Goal: Task Accomplishment & Management: Complete application form

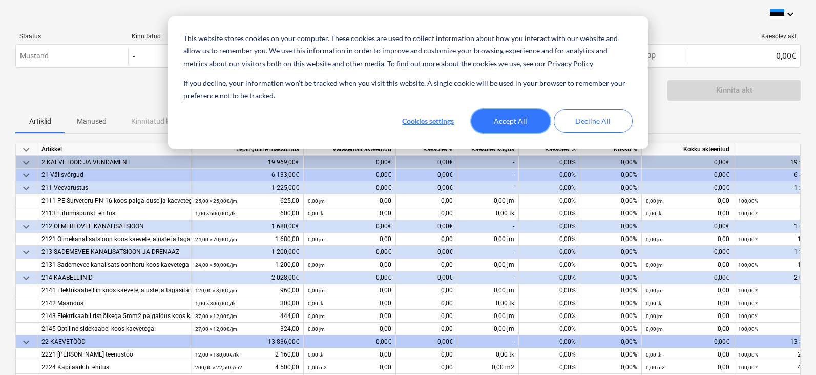
click at [514, 114] on button "Accept All" at bounding box center [511, 121] width 79 height 24
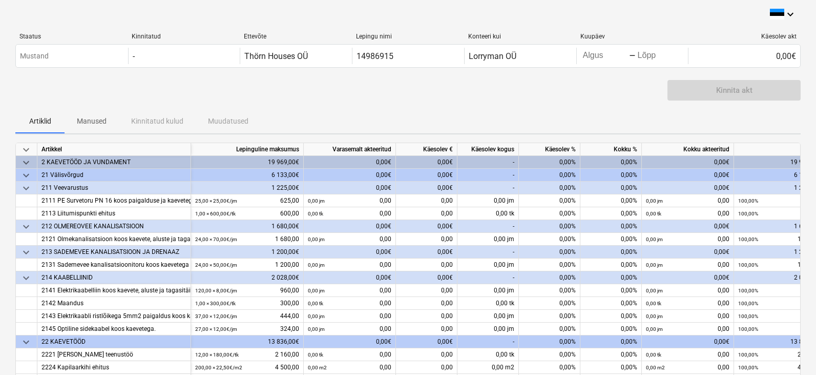
click at [564, 161] on div "0,00%" at bounding box center [550, 162] width 62 height 13
click at [561, 176] on div "0,00%" at bounding box center [550, 175] width 62 height 13
click at [564, 159] on div "0,00%" at bounding box center [550, 162] width 62 height 13
click at [623, 159] on div "0,00%" at bounding box center [612, 162] width 62 height 13
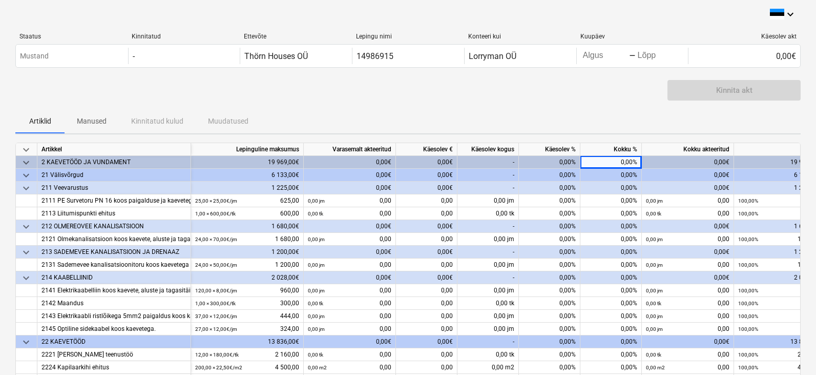
click at [627, 160] on div "0,00%" at bounding box center [612, 162] width 62 height 13
click at [717, 161] on div "0,00€" at bounding box center [688, 162] width 92 height 13
click at [442, 163] on div "0,00€" at bounding box center [427, 162] width 62 height 13
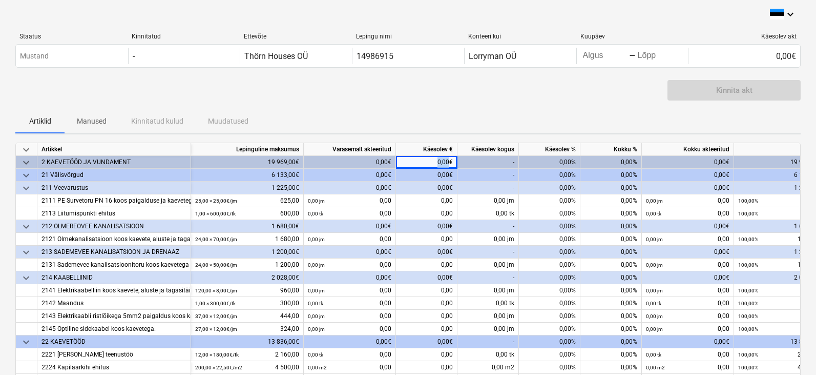
click at [442, 163] on div "0,00€" at bounding box center [427, 162] width 62 height 13
click at [433, 111] on div "Artiklid Manused Kinnitatud kulud Muudatused" at bounding box center [408, 121] width 786 height 25
click at [440, 162] on div "0,00€" at bounding box center [427, 162] width 62 height 13
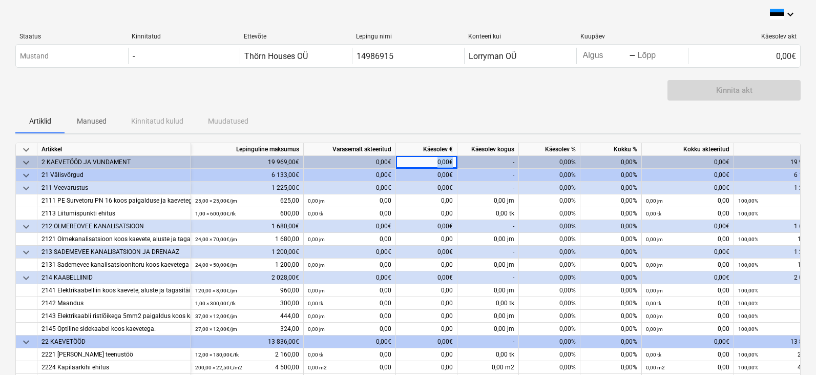
click at [440, 162] on div "0,00€" at bounding box center [427, 162] width 62 height 13
click at [440, 160] on div "0,00€" at bounding box center [427, 162] width 62 height 13
click at [452, 101] on div "Kinnita akt" at bounding box center [408, 94] width 786 height 29
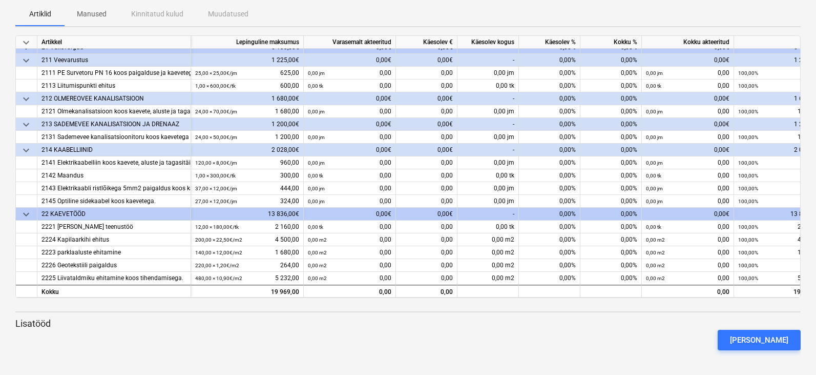
scroll to position [24, 30]
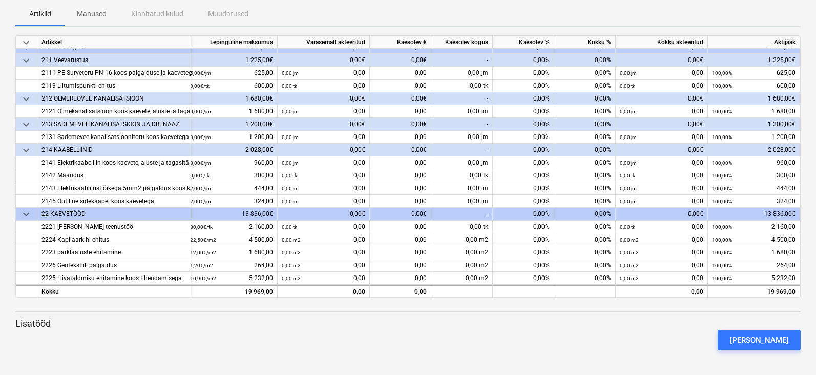
click at [532, 57] on div "0,00%" at bounding box center [524, 60] width 62 height 13
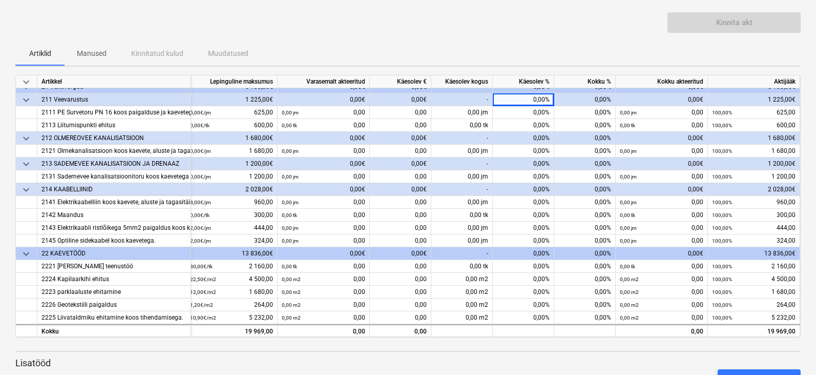
scroll to position [88, 0]
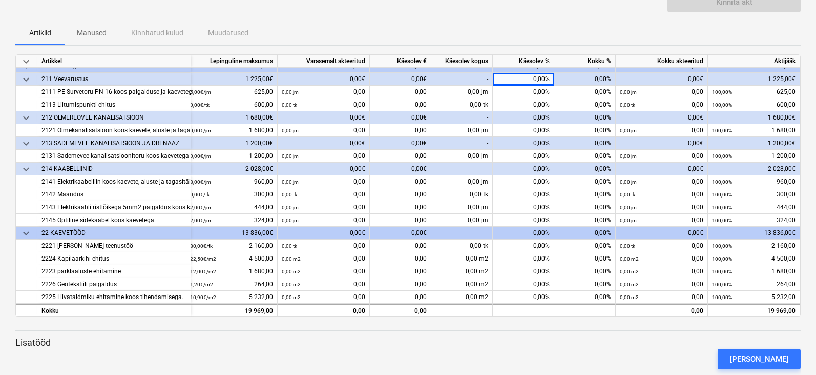
click at [532, 75] on div "0,00%" at bounding box center [524, 79] width 62 height 13
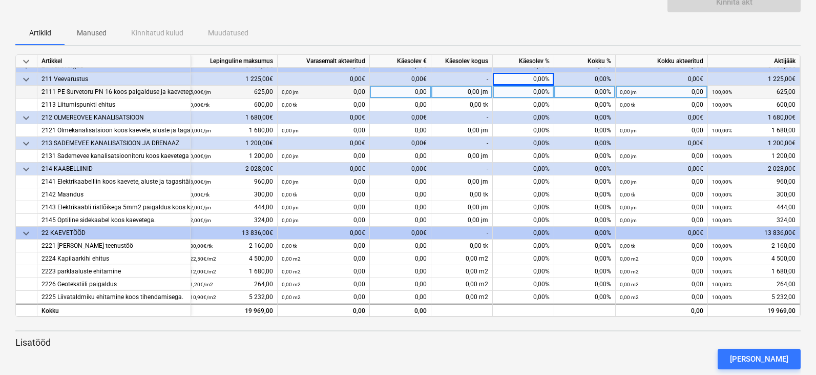
click at [531, 86] on div "0,00%" at bounding box center [524, 92] width 62 height 13
type input "1"
type input "100"
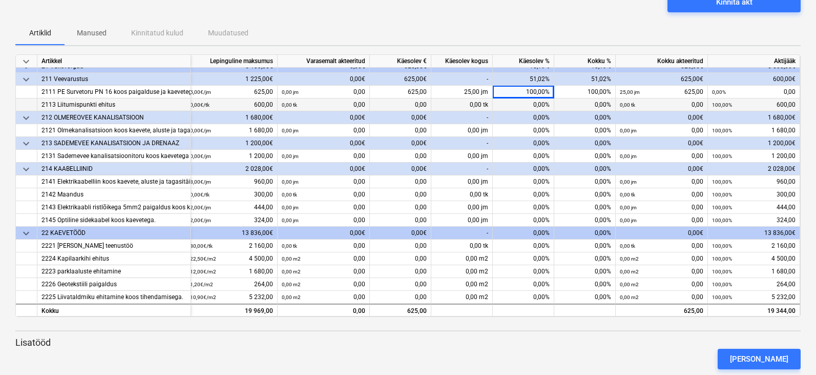
click at [535, 98] on div "0,00%" at bounding box center [524, 104] width 62 height 13
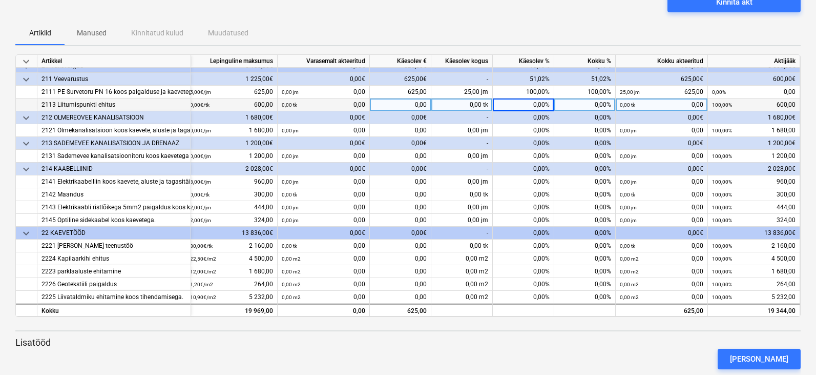
click at [535, 98] on div "0,00%" at bounding box center [524, 104] width 62 height 13
click at [535, 98] on input at bounding box center [523, 104] width 61 height 12
type input "100"
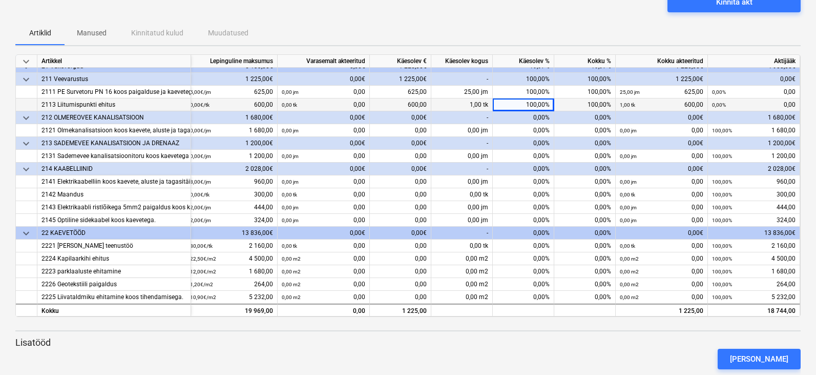
click at [538, 113] on div "0,00%" at bounding box center [524, 117] width 62 height 13
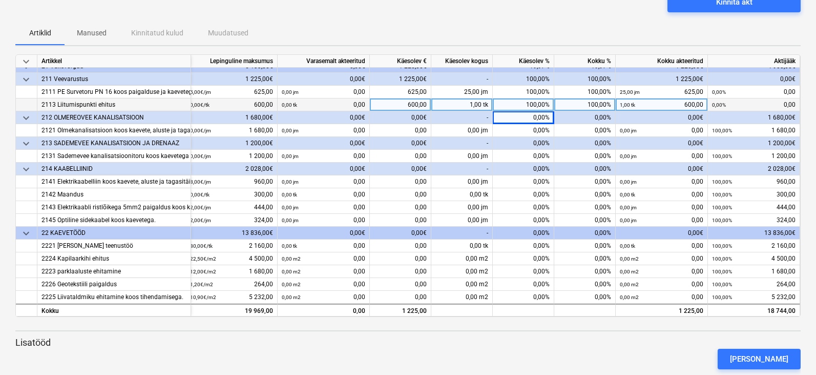
click at [538, 113] on div "0,00%" at bounding box center [524, 117] width 62 height 13
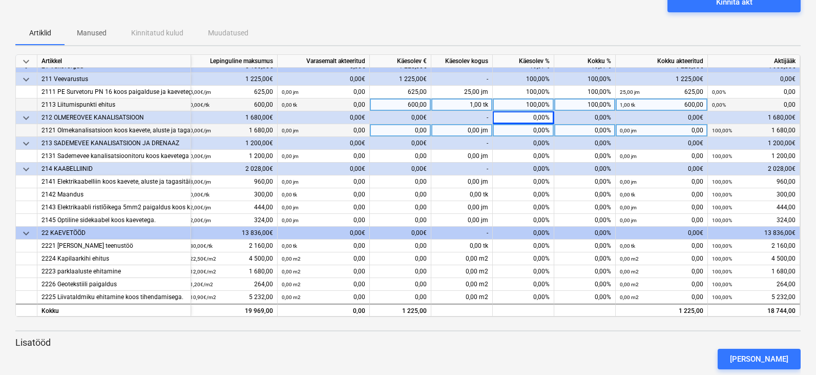
click at [532, 127] on div "0,00%" at bounding box center [524, 130] width 62 height 13
type input "100"
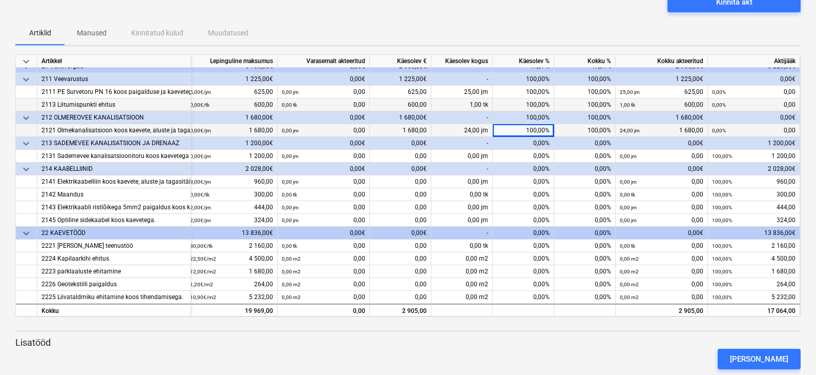
click at [531, 139] on div "0,00%" at bounding box center [524, 143] width 62 height 13
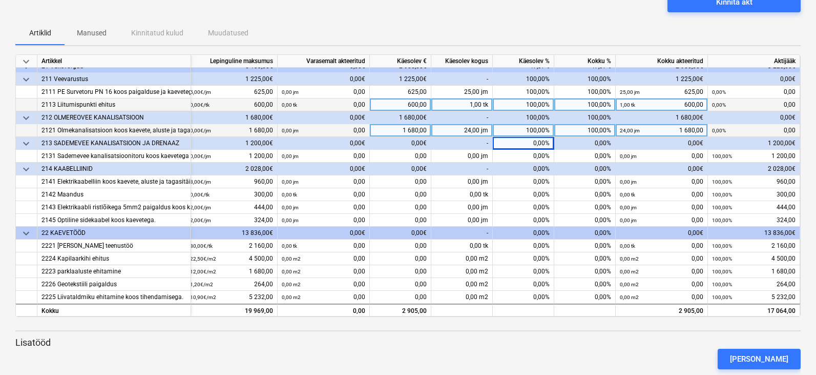
click at [531, 139] on div "0,00%" at bounding box center [524, 143] width 62 height 13
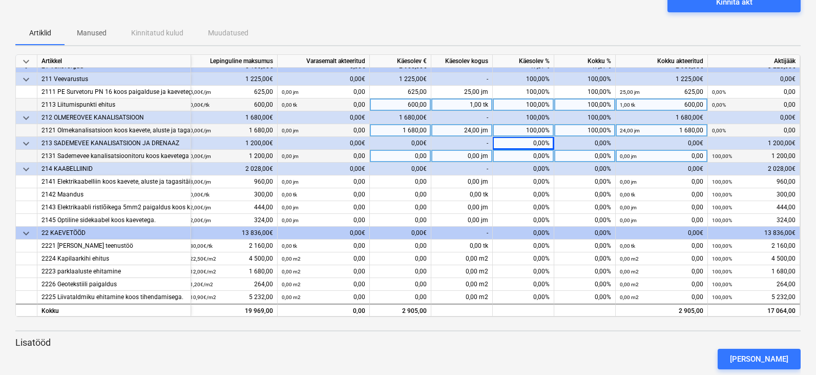
click at [534, 154] on div "0,00%" at bounding box center [524, 156] width 62 height 13
type input "100"
click at [534, 166] on div "0,00%" at bounding box center [524, 168] width 62 height 13
click at [535, 167] on div "0,00%" at bounding box center [524, 168] width 62 height 13
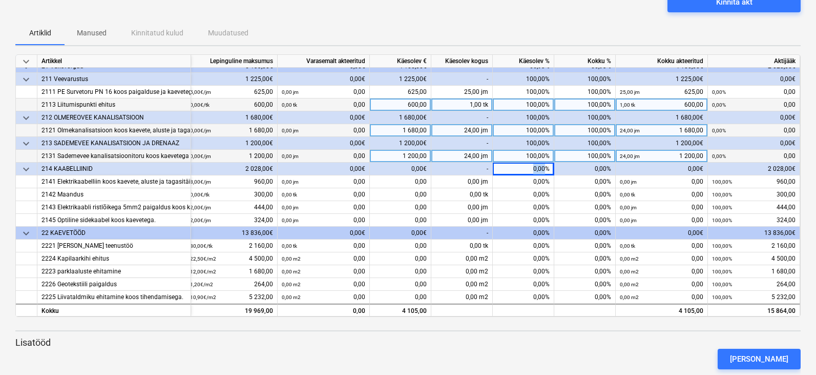
click at [535, 167] on div "0,00%" at bounding box center [524, 168] width 62 height 13
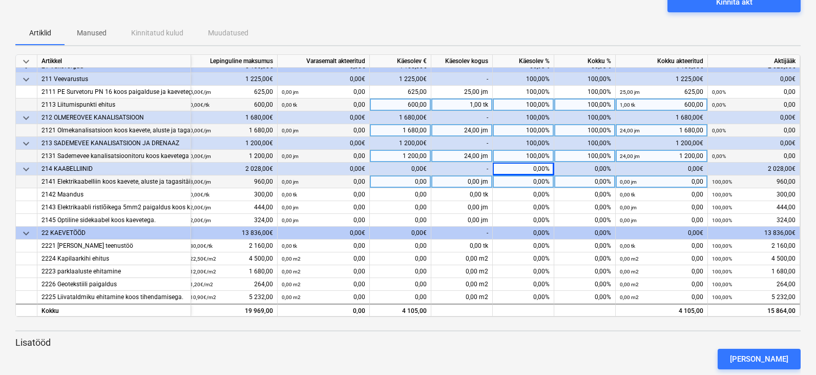
click at [535, 176] on div "0,00%" at bounding box center [524, 181] width 62 height 13
type input "100"
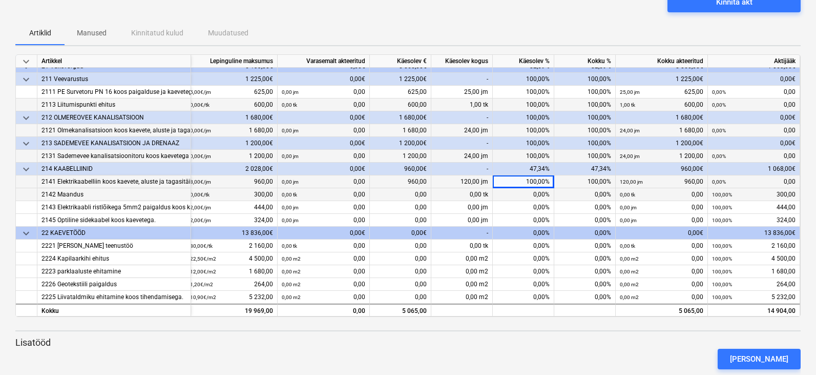
click at [532, 193] on div "0,00%" at bounding box center [524, 194] width 62 height 13
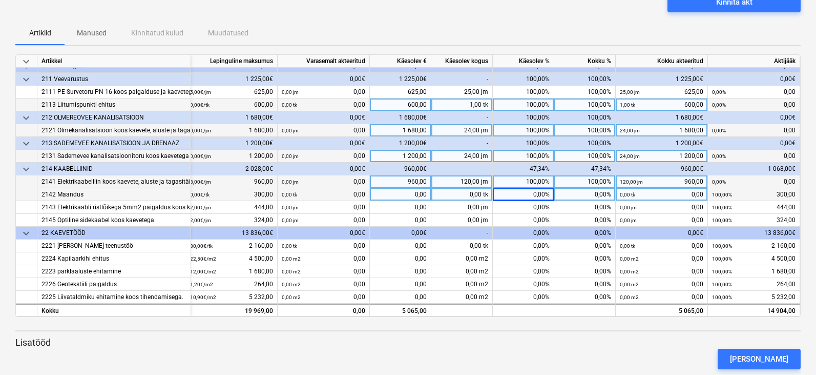
click at [532, 193] on div "0,00%" at bounding box center [524, 194] width 62 height 13
type input "100"
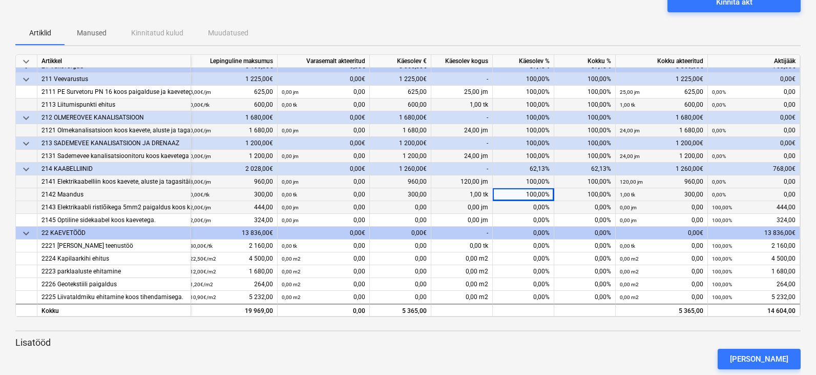
click at [530, 207] on div "0,00%" at bounding box center [524, 207] width 62 height 13
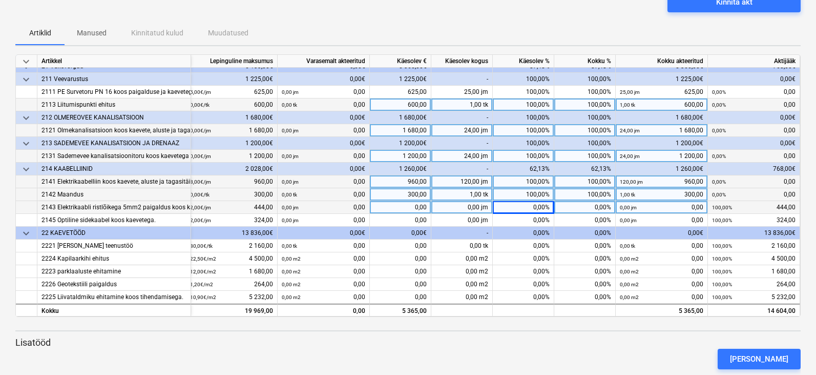
click at [533, 205] on div "0,00%" at bounding box center [524, 207] width 62 height 13
type input "100"
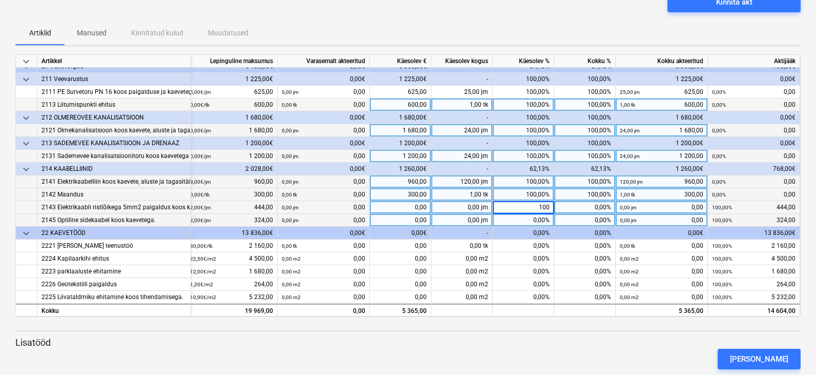
click at [533, 215] on div "0,00%" at bounding box center [524, 220] width 62 height 13
type input "100"
click at [536, 231] on div "0,00%" at bounding box center [524, 233] width 62 height 13
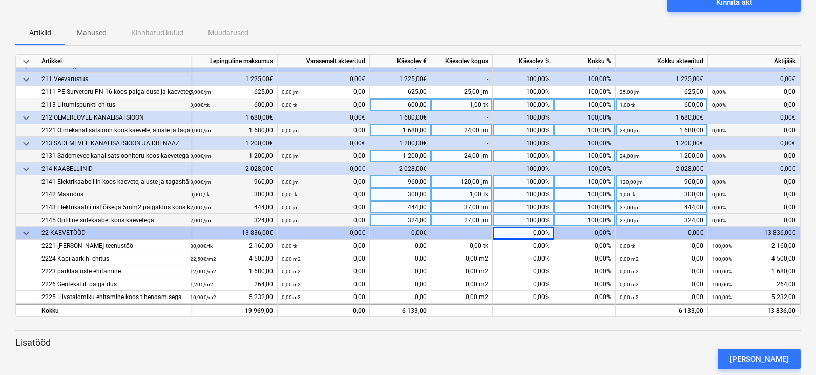
click at [533, 228] on div "0,00%" at bounding box center [524, 233] width 62 height 13
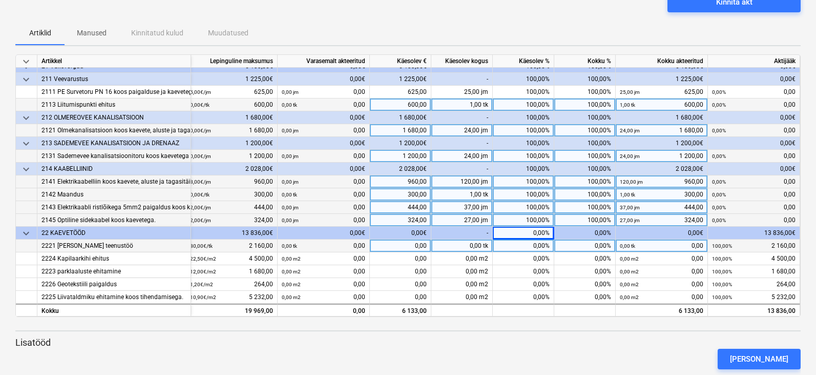
click at [535, 242] on div "0,00%" at bounding box center [524, 245] width 62 height 13
type input "100"
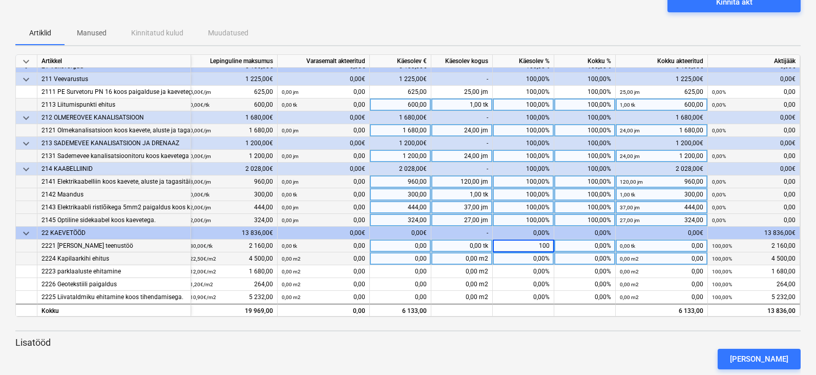
click at [533, 253] on div "0,00%" at bounding box center [524, 258] width 62 height 13
type input "100"
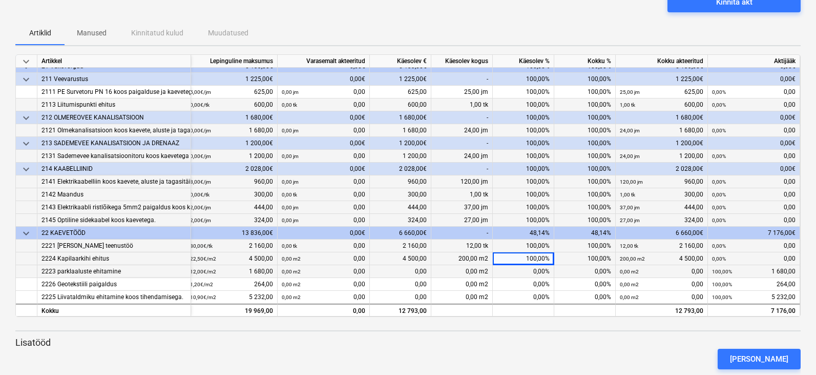
click at [532, 269] on div "0,00%" at bounding box center [524, 271] width 62 height 13
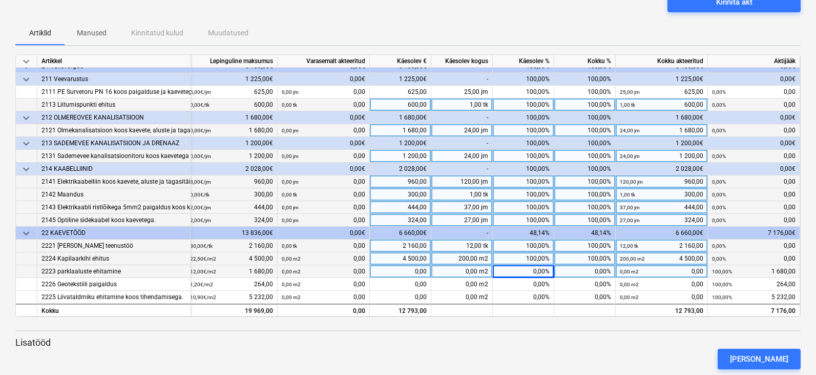
click at [535, 268] on div "0,00%" at bounding box center [524, 271] width 62 height 13
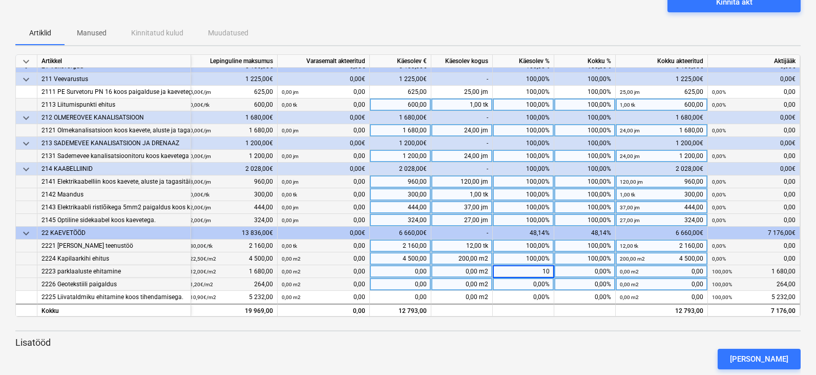
type input "100"
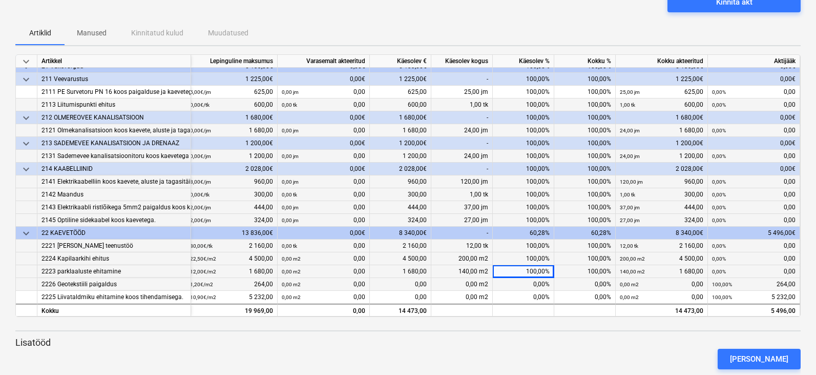
click at [533, 279] on div "0,00%" at bounding box center [524, 284] width 62 height 13
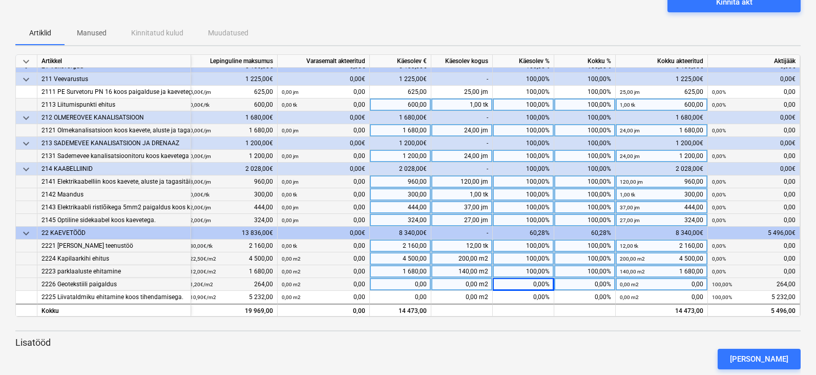
click at [533, 279] on div "0,00%" at bounding box center [524, 284] width 62 height 13
type input "100"
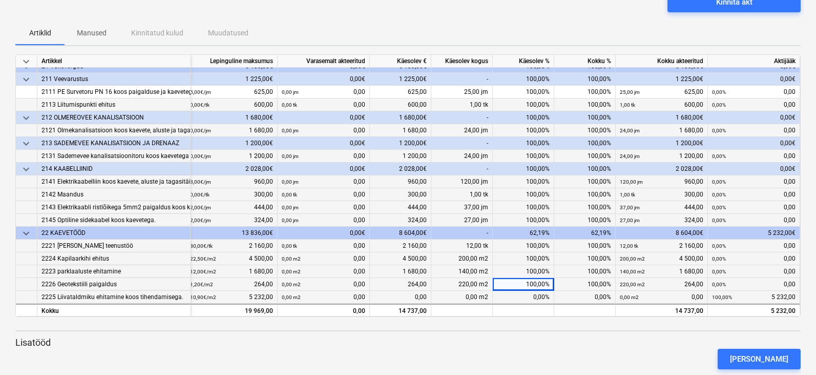
click at [533, 293] on div "0,00%" at bounding box center [524, 297] width 62 height 13
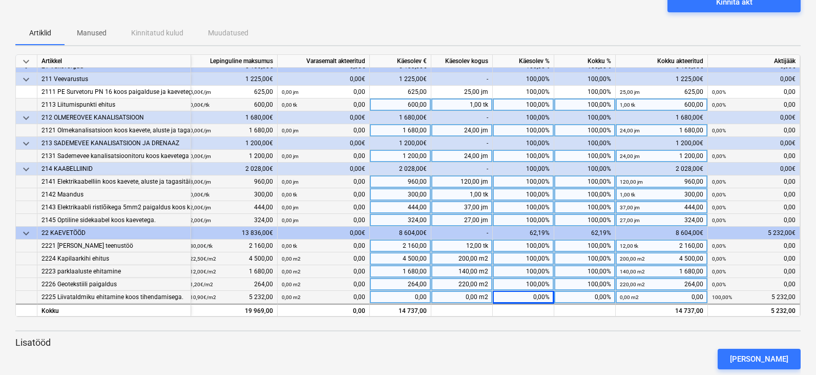
click at [533, 293] on div "0,00%" at bounding box center [524, 297] width 62 height 13
type input "100"
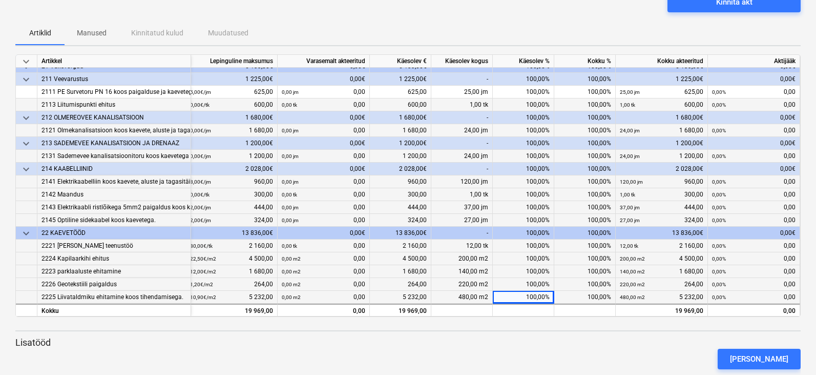
click at [531, 342] on p "Lisatööd" at bounding box center [408, 342] width 786 height 12
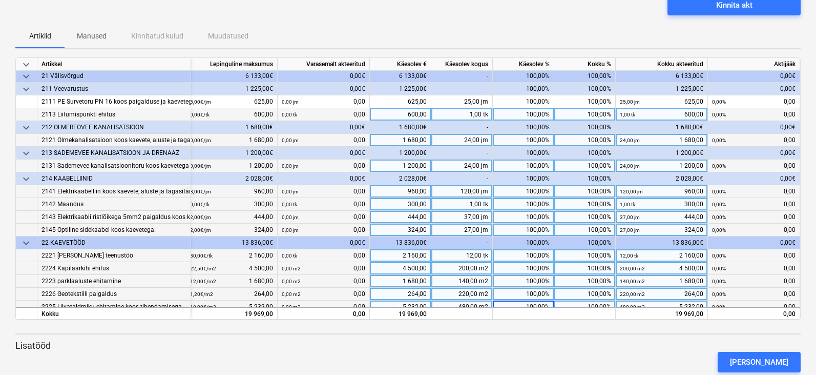
scroll to position [24, 30]
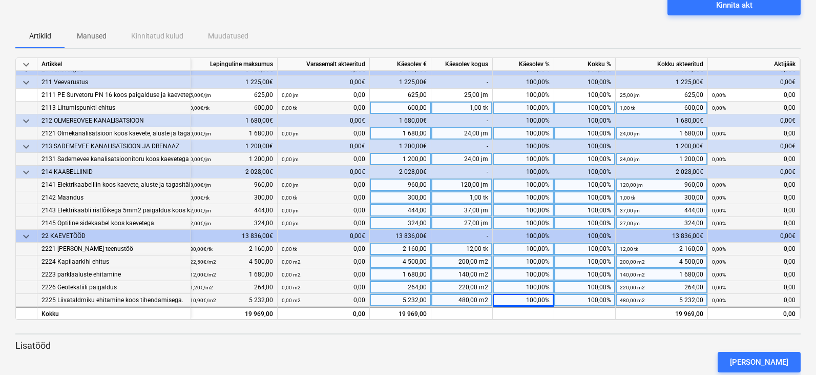
click at [552, 338] on div "keyboard_arrow_down Artikkel Lepinguline [PERSON_NAME] akteeritud Käesolev € Kä…" at bounding box center [408, 218] width 786 height 323
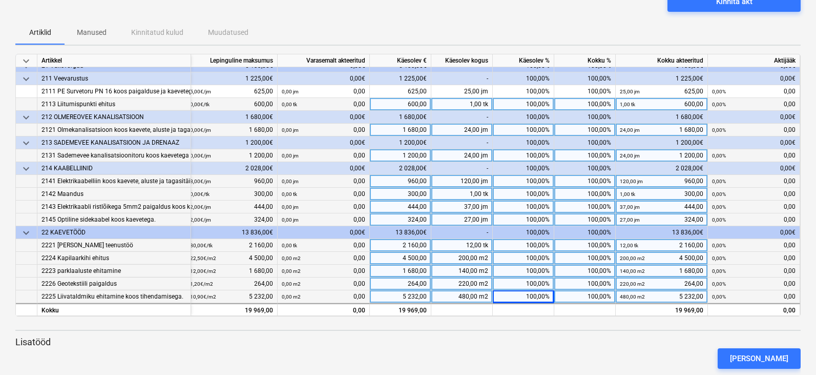
click at [572, 348] on div "[PERSON_NAME]" at bounding box center [408, 358] width 794 height 29
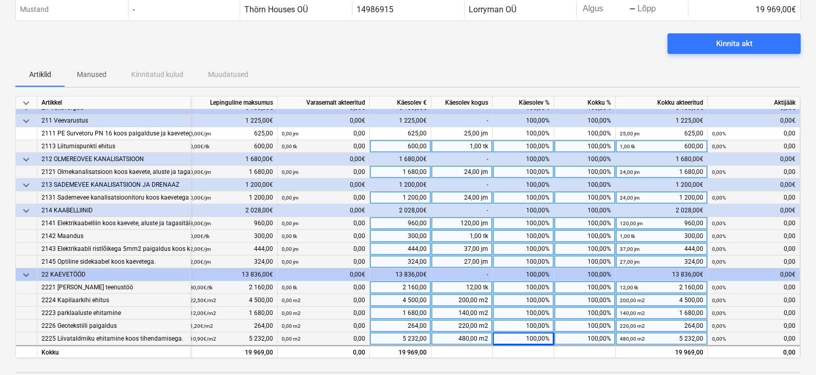
scroll to position [26, 0]
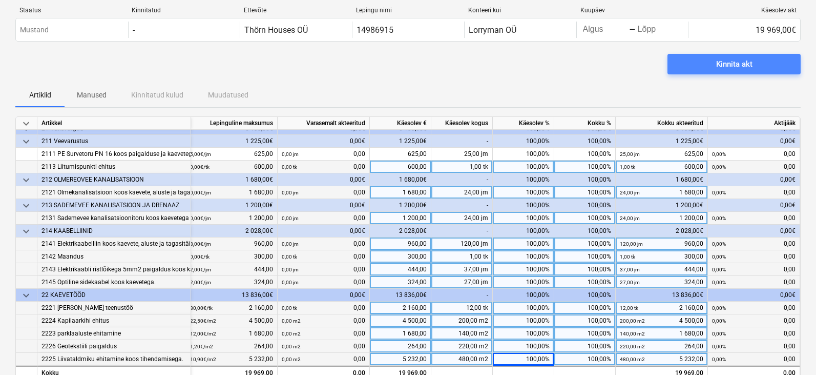
click at [748, 66] on div "Kinnita akt" at bounding box center [735, 63] width 36 height 13
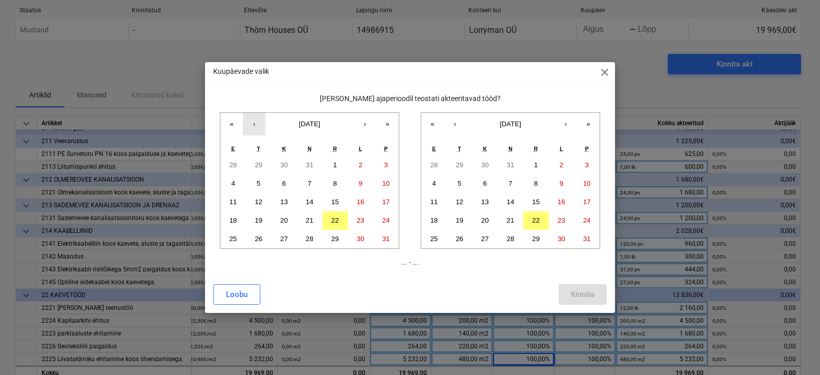
click at [258, 121] on button "‹" at bounding box center [254, 124] width 23 height 23
click at [257, 164] on abbr "1" at bounding box center [259, 165] width 4 height 8
click at [438, 200] on button "11" at bounding box center [434, 202] width 26 height 18
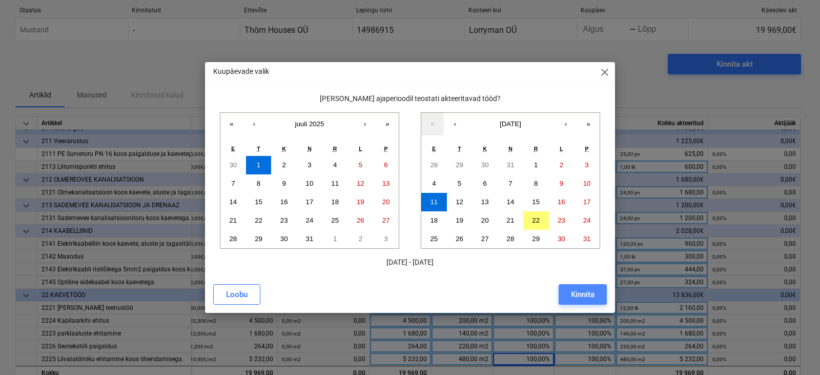
click at [576, 292] on div "Kinnita" at bounding box center [583, 294] width 24 height 13
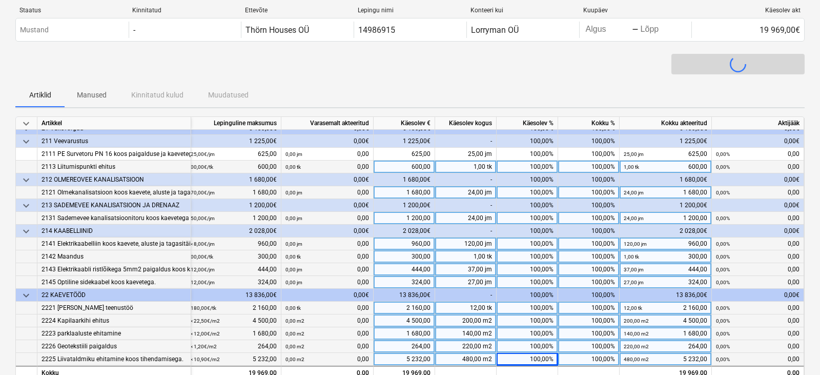
scroll to position [24, 26]
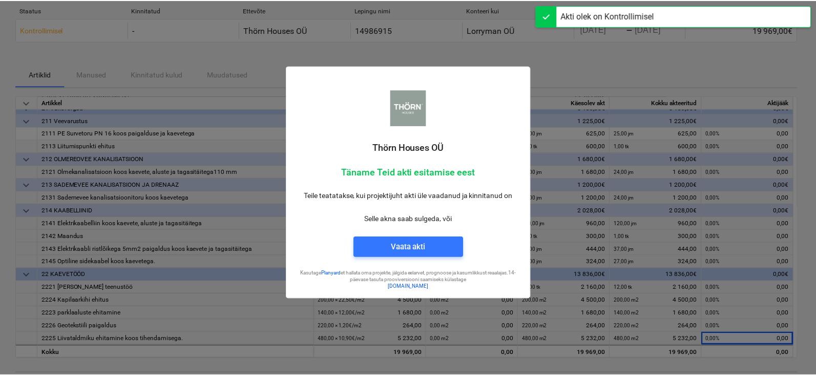
scroll to position [21, 0]
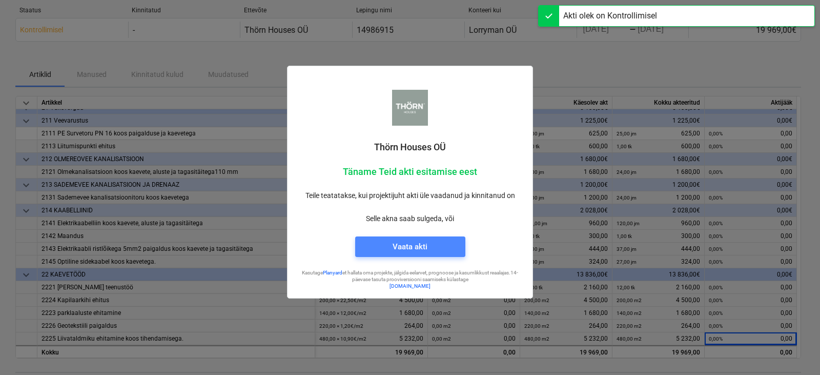
click at [445, 243] on span "Vaata akti" at bounding box center [410, 246] width 86 height 13
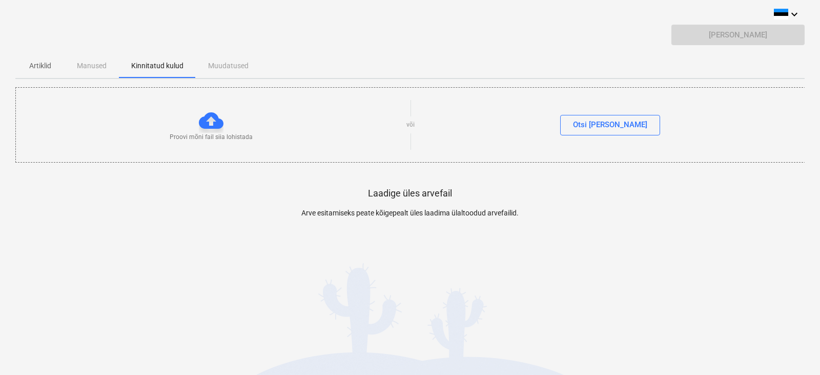
click at [102, 60] on div "Artiklid Manused Kinnitatud kulud Muudatused" at bounding box center [409, 65] width 789 height 25
click at [91, 63] on div "Artiklid Manused Kinnitatud kulud Muudatused" at bounding box center [409, 65] width 789 height 25
click at [91, 68] on div "Artiklid Manused Kinnitatud kulud Muudatused" at bounding box center [409, 65] width 789 height 25
click at [596, 122] on div "Otsi faile" at bounding box center [610, 124] width 74 height 13
click at [220, 65] on div "Artiklid Manused Kinnitatud kulud Muudatused" at bounding box center [409, 65] width 789 height 25
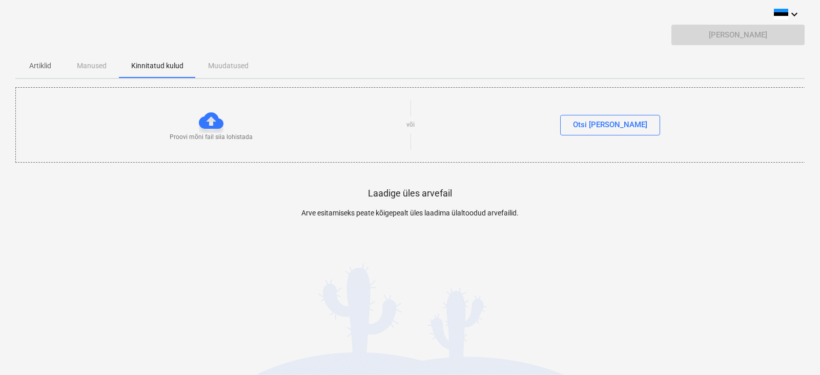
click at [97, 64] on div "Artiklid Manused Kinnitatud kulud Muudatused" at bounding box center [409, 65] width 789 height 25
click at [40, 62] on p "Artiklid" at bounding box center [40, 65] width 25 height 11
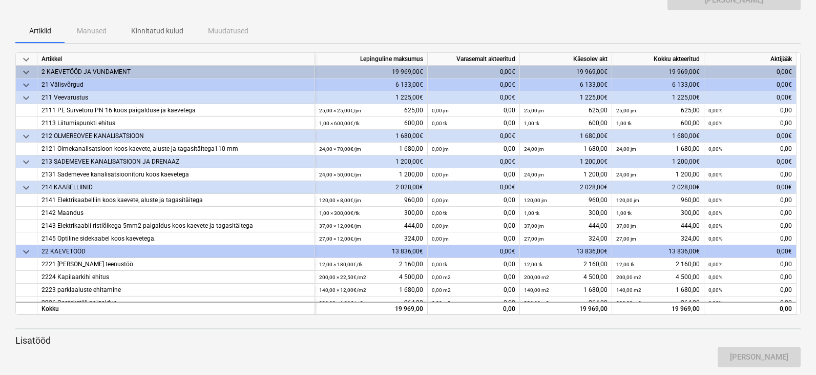
scroll to position [39, 0]
